Goal: Navigation & Orientation: Go to known website

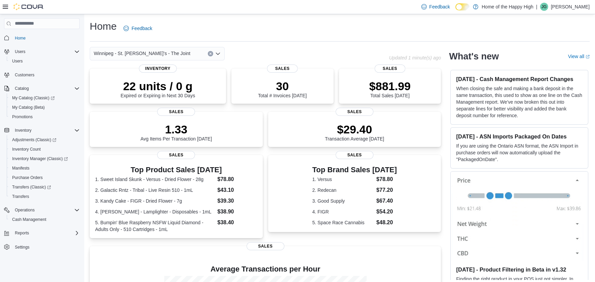
click at [266, 52] on div "Winnipeg - St. Mary's - The Joint" at bounding box center [239, 53] width 299 height 13
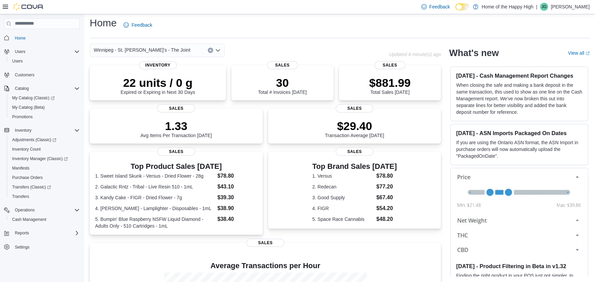
scroll to position [105, 0]
